Goal: Task Accomplishment & Management: Complete application form

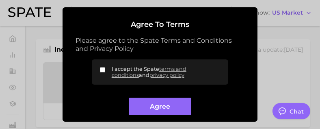
type textarea "x"
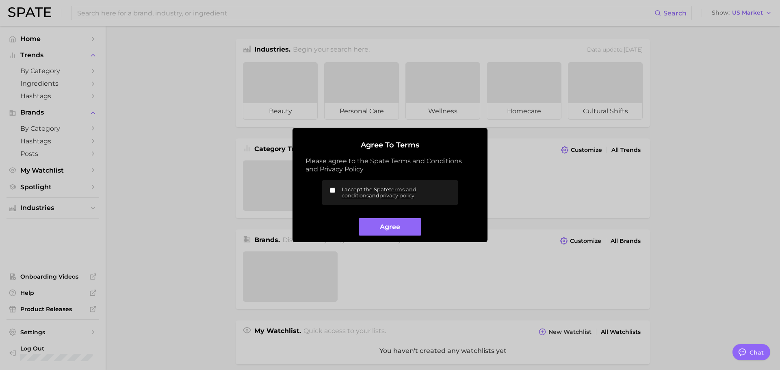
drag, startPoint x: 408, startPoint y: 227, endPoint x: 410, endPoint y: 165, distance: 62.2
click at [408, 227] on button "Agree" at bounding box center [390, 226] width 62 height 17
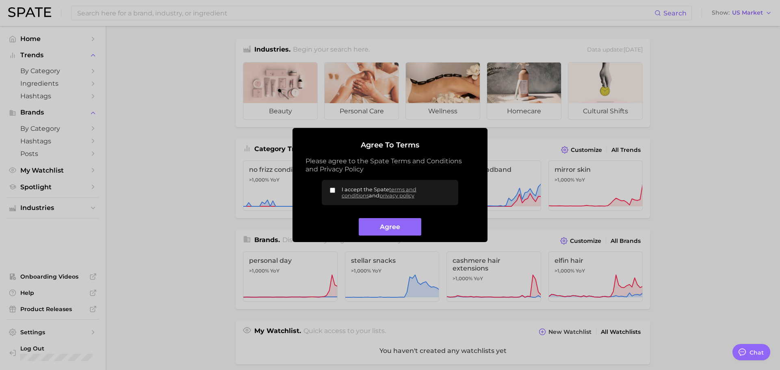
click at [333, 189] on input "I accept the Spate terms and conditions and privacy policy" at bounding box center [332, 190] width 5 height 5
checkbox input "true"
click at [390, 226] on button "Agree" at bounding box center [390, 226] width 62 height 17
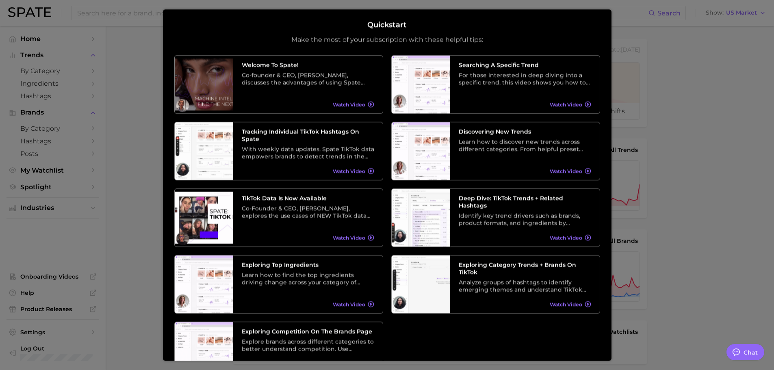
click at [132, 124] on div at bounding box center [387, 324] width 774 height 648
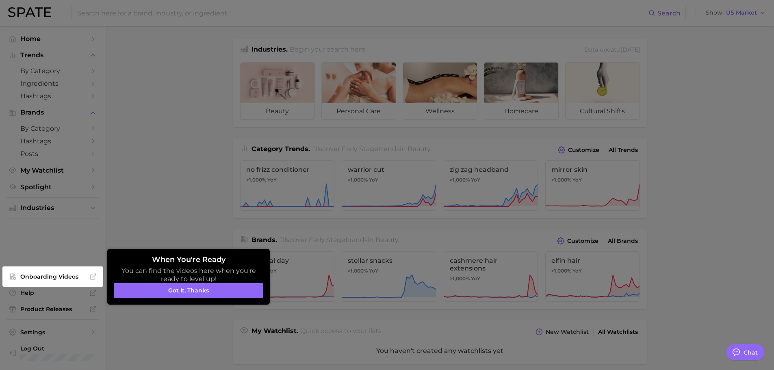
click at [191, 160] on div at bounding box center [387, 324] width 774 height 648
